Goal: Task Accomplishment & Management: Complete application form

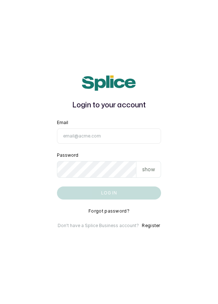
click at [108, 143] on input "Email" at bounding box center [109, 135] width 104 height 15
type input "info@dermaspaceng.com"
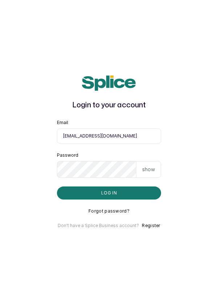
click at [57, 186] on button "Log in" at bounding box center [109, 192] width 104 height 13
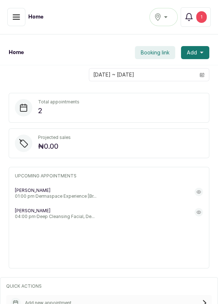
click at [12, 55] on h1 "Home" at bounding box center [16, 52] width 15 height 7
click at [16, 15] on icon "button" at bounding box center [16, 17] width 9 height 9
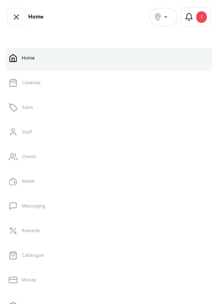
click at [47, 110] on link "Sales" at bounding box center [109, 107] width 206 height 20
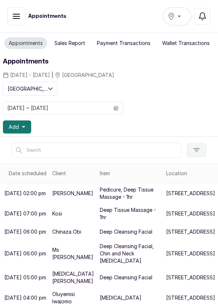
click at [202, 17] on icon "button" at bounding box center [202, 16] width 9 height 9
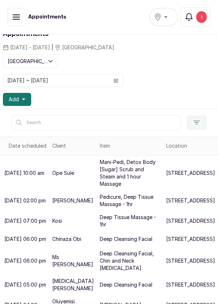
scroll to position [32, 0]
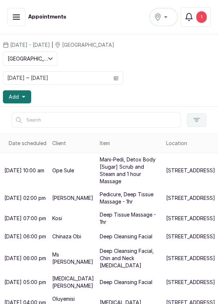
click at [109, 181] on p "Mani-Pedi, Detox Body [Sugar] Scrub and Steam and 1 hour Massage" at bounding box center [130, 170] width 61 height 29
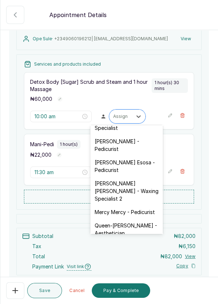
scroll to position [81, 0]
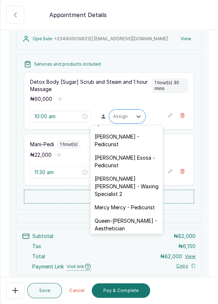
click at [133, 142] on div "[PERSON_NAME] - Pedicurist" at bounding box center [126, 140] width 72 height 21
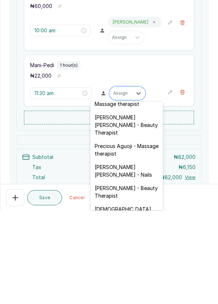
scroll to position [291, 0]
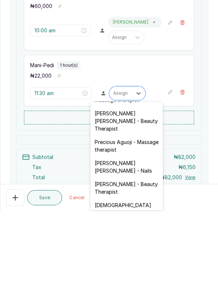
click at [151, 254] on div "[PERSON_NAME] [PERSON_NAME] - Nails" at bounding box center [126, 259] width 72 height 21
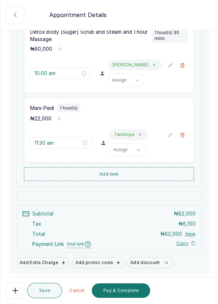
scroll to position [126, 0]
click at [50, 290] on button "Save" at bounding box center [44, 290] width 35 height 15
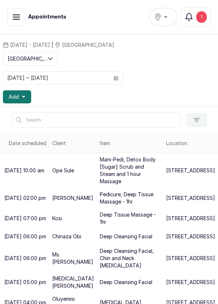
click at [204, 19] on div "1" at bounding box center [201, 17] width 11 height 12
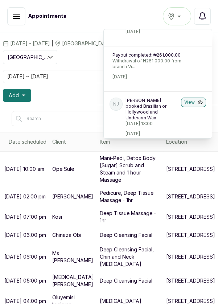
scroll to position [0, 0]
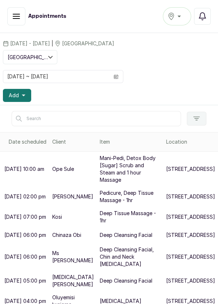
click at [28, 95] on button "Add" at bounding box center [17, 95] width 28 height 13
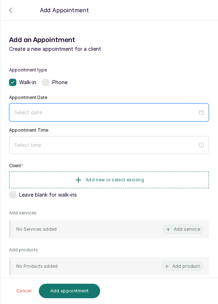
click at [77, 113] on input at bounding box center [105, 112] width 183 height 8
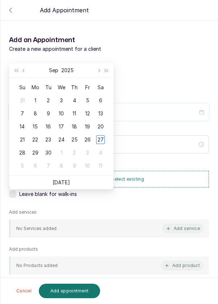
scroll to position [59, 0]
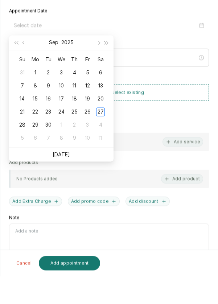
click at [66, 182] on link "[DATE]" at bounding box center [61, 182] width 17 height 6
type input "[DATE]"
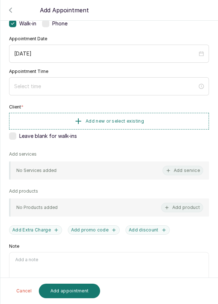
click at [120, 78] on div at bounding box center [109, 86] width 200 height 18
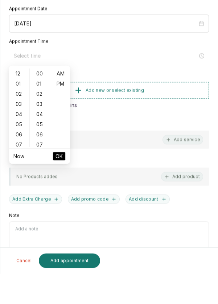
click at [20, 158] on div "05" at bounding box center [19, 154] width 17 height 10
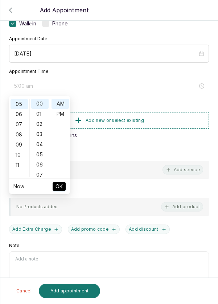
click at [18, 164] on div "11" at bounding box center [19, 165] width 17 height 10
type input "11:00 am"
click at [62, 189] on span "OK" at bounding box center [58, 186] width 7 height 14
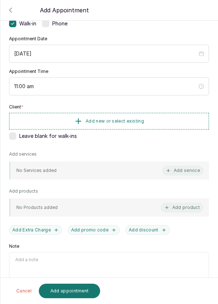
click at [159, 117] on button "Add new or select existing" at bounding box center [109, 121] width 200 height 17
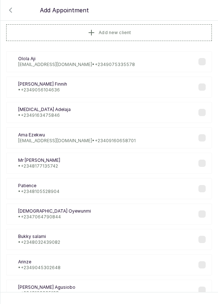
scroll to position [0, 0]
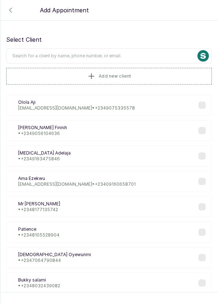
click at [143, 53] on input "text" at bounding box center [108, 55] width 205 height 15
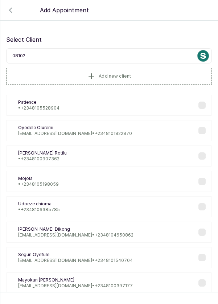
type input "081022"
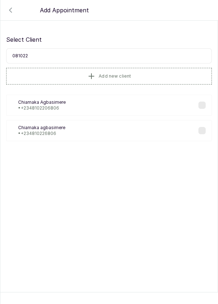
click at [83, 105] on div "CA [PERSON_NAME] • [PHONE_NUMBER]" at bounding box center [108, 105] width 205 height 21
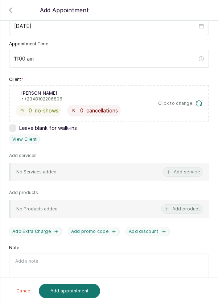
scroll to position [88, 0]
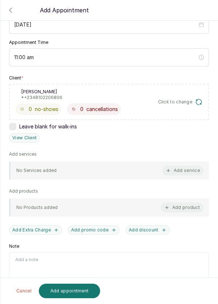
click at [188, 170] on button "Add service" at bounding box center [182, 170] width 41 height 9
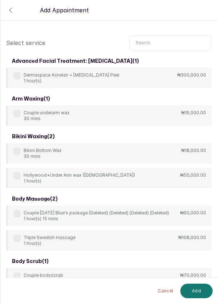
scroll to position [1, 0]
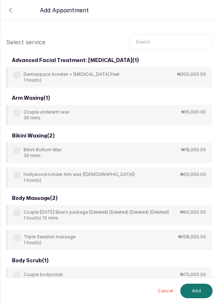
click at [167, 39] on input "text" at bounding box center [170, 41] width 82 height 15
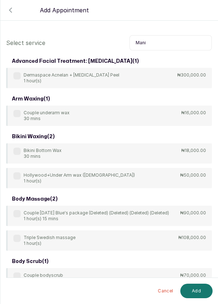
scroll to position [1, 0]
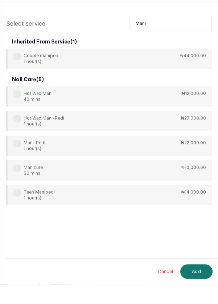
type input "Mani"
click at [22, 159] on div "Mani-Pedi 1 hour(s)" at bounding box center [29, 165] width 32 height 12
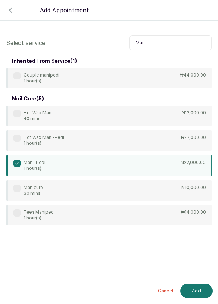
click at [201, 293] on button "Add" at bounding box center [196, 290] width 32 height 14
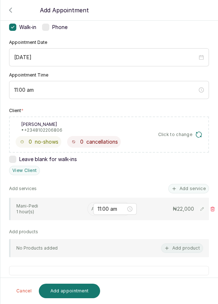
scroll to position [57, 0]
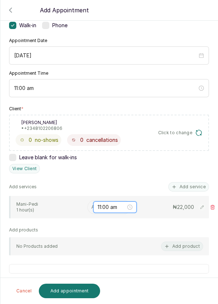
click at [98, 203] on input "11:00 am" at bounding box center [111, 207] width 28 height 8
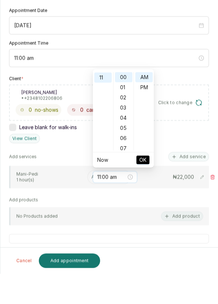
scroll to position [1, 0]
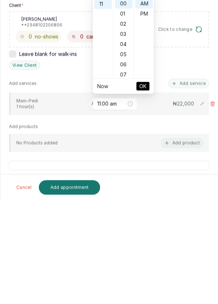
click at [67, 176] on div "Appointment type Walk-in Phone Appointment Date [DATE] Appointment Time 11:00 a…" at bounding box center [108, 184] width 217 height 367
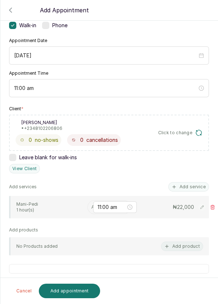
click at [91, 204] on input "text" at bounding box center [91, 206] width 1 height 5
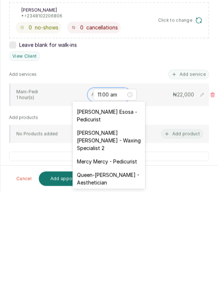
scroll to position [100, 0]
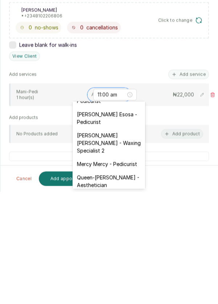
click at [123, 250] on div "[PERSON_NAME] [PERSON_NAME] - Waxing Specialist 2" at bounding box center [108, 255] width 72 height 29
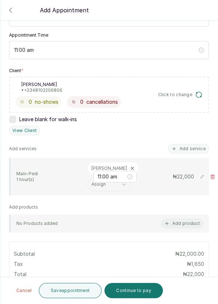
scroll to position [94, 0]
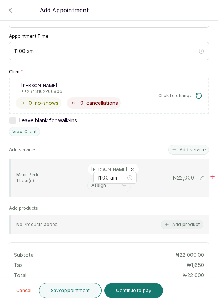
click at [193, 146] on button "Add service" at bounding box center [188, 149] width 41 height 9
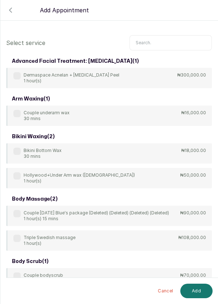
scroll to position [0, 0]
click at [172, 40] on input "text" at bounding box center [170, 42] width 82 height 15
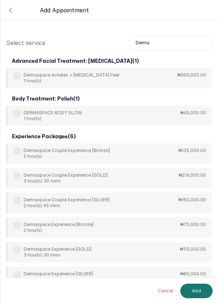
click at [158, 42] on input "Derma" at bounding box center [170, 42] width 82 height 15
type input "D"
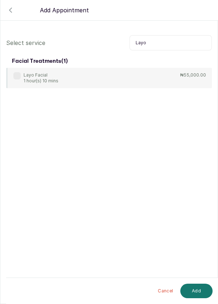
type input "Layo"
click at [17, 80] on div "Layo Facial 1 hour(s) 10 mins" at bounding box center [35, 78] width 45 height 12
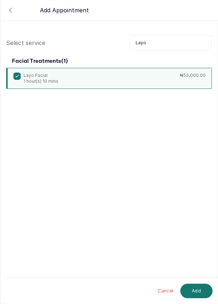
click at [202, 292] on button "Add" at bounding box center [196, 290] width 32 height 14
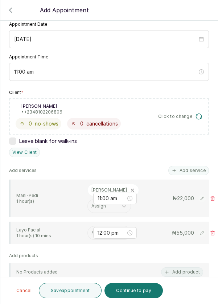
scroll to position [75, 0]
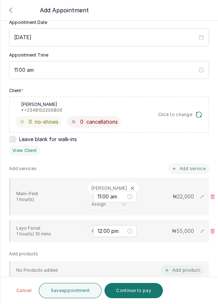
click at [91, 230] on input "text" at bounding box center [91, 230] width 1 height 5
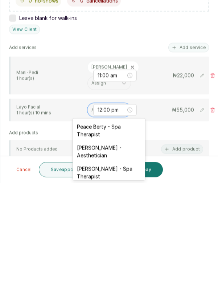
scroll to position [17, 0]
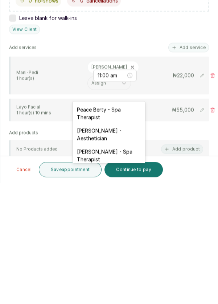
click at [122, 255] on div "[PERSON_NAME] - Aesthetician" at bounding box center [108, 255] width 72 height 21
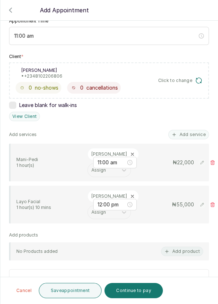
scroll to position [134, 0]
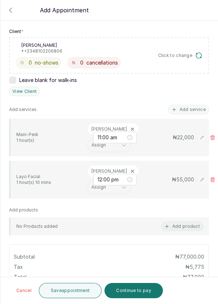
click at [130, 168] on icon at bounding box center [132, 170] width 5 height 5
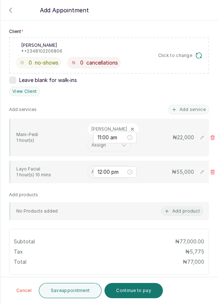
click at [91, 169] on input "text" at bounding box center [91, 171] width 1 height 5
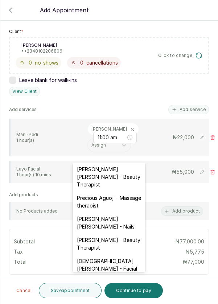
scroll to position [299, 0]
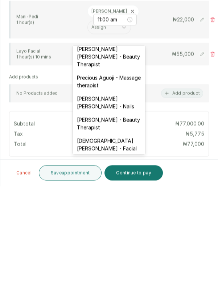
click at [134, 251] on div "[DEMOGRAPHIC_DATA][PERSON_NAME] - Facial" at bounding box center [108, 261] width 72 height 21
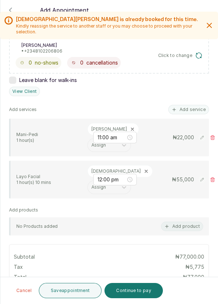
click at [85, 292] on button "Save appointment" at bounding box center [70, 290] width 63 height 15
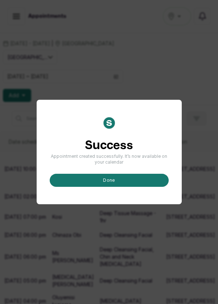
click at [140, 187] on button "done" at bounding box center [109, 180] width 119 height 13
